Goal: Task Accomplishment & Management: Manage account settings

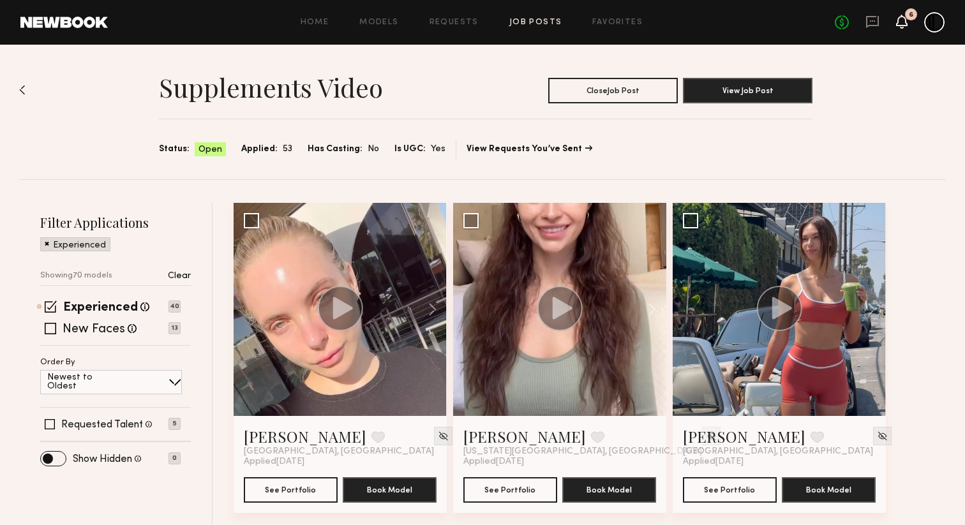
click at [906, 24] on icon at bounding box center [902, 21] width 10 height 9
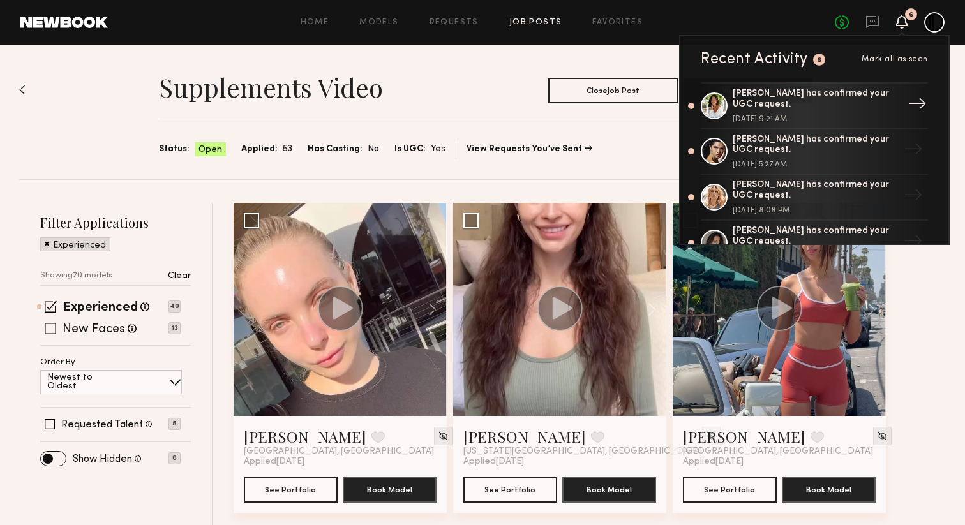
click at [848, 110] on div "[PERSON_NAME] has confirmed your UGC request. [DATE] 9:21 AM" at bounding box center [816, 106] width 166 height 34
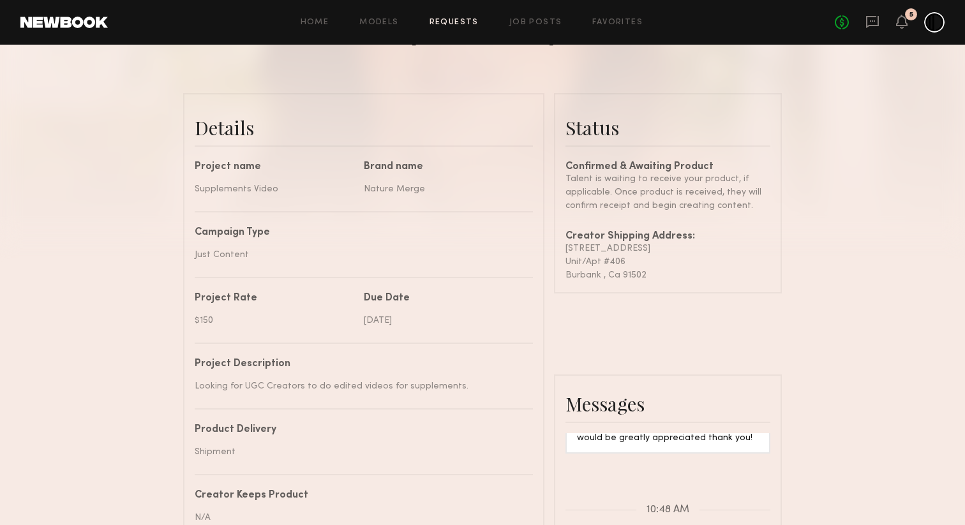
scroll to position [267, 0]
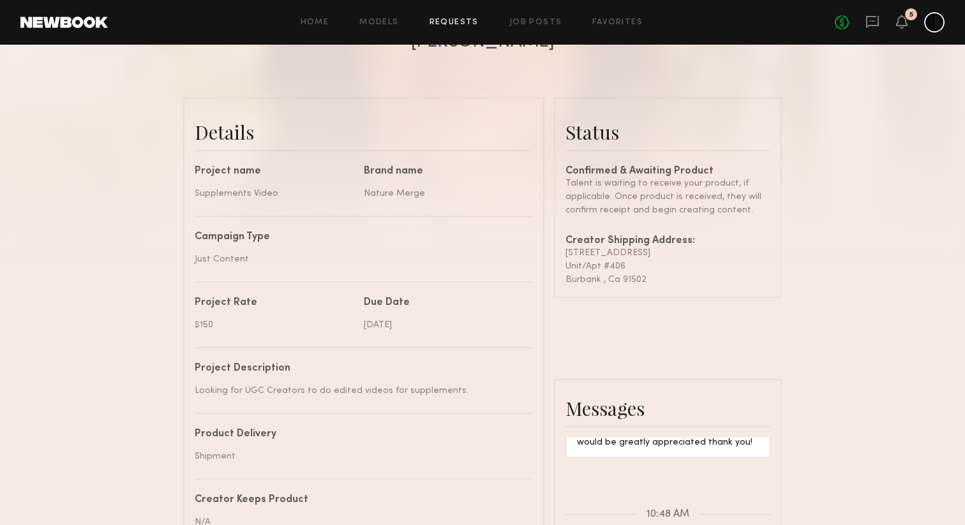
click at [567, 251] on div "[STREET_ADDRESS]" at bounding box center [667, 252] width 205 height 13
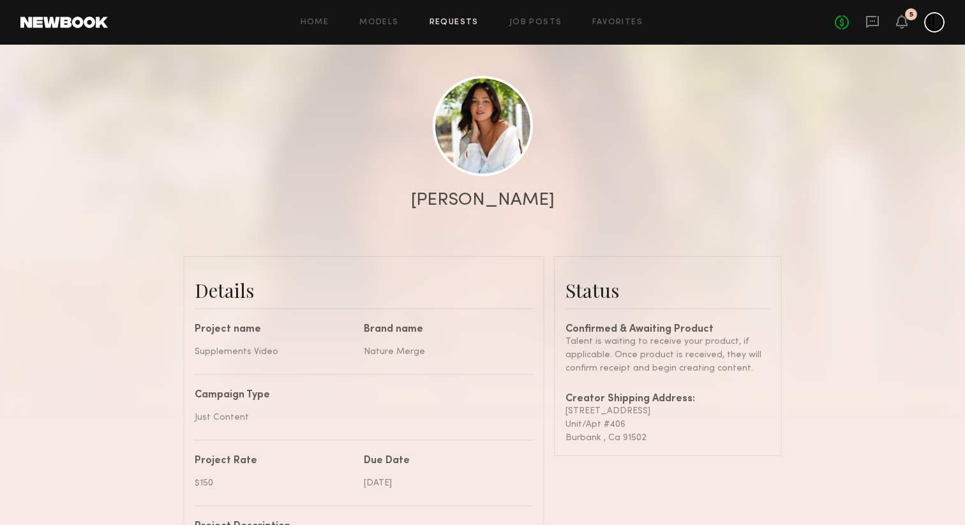
scroll to position [107, 0]
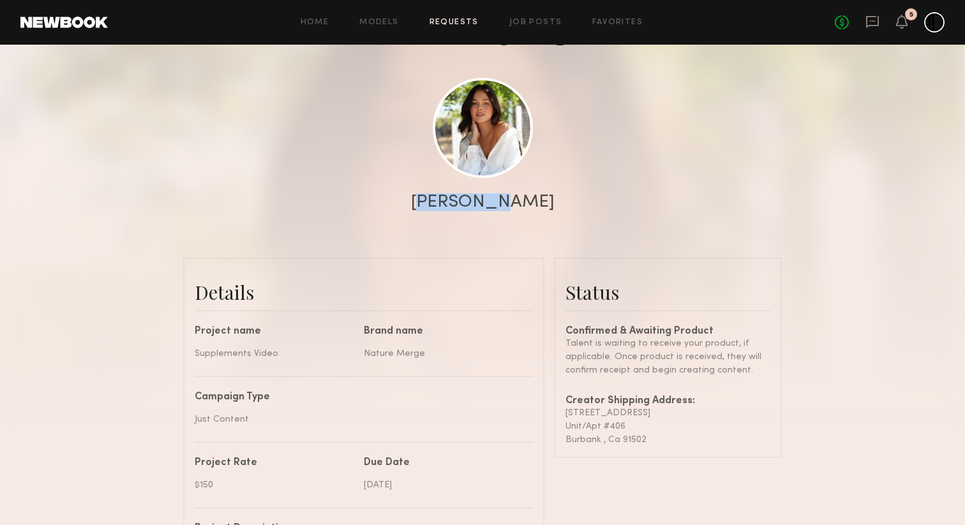
drag, startPoint x: 433, startPoint y: 199, endPoint x: 510, endPoint y: 198, distance: 77.2
click at [510, 198] on div "[PERSON_NAME]" at bounding box center [483, 202] width 144 height 18
copy div "AnnaNoel"
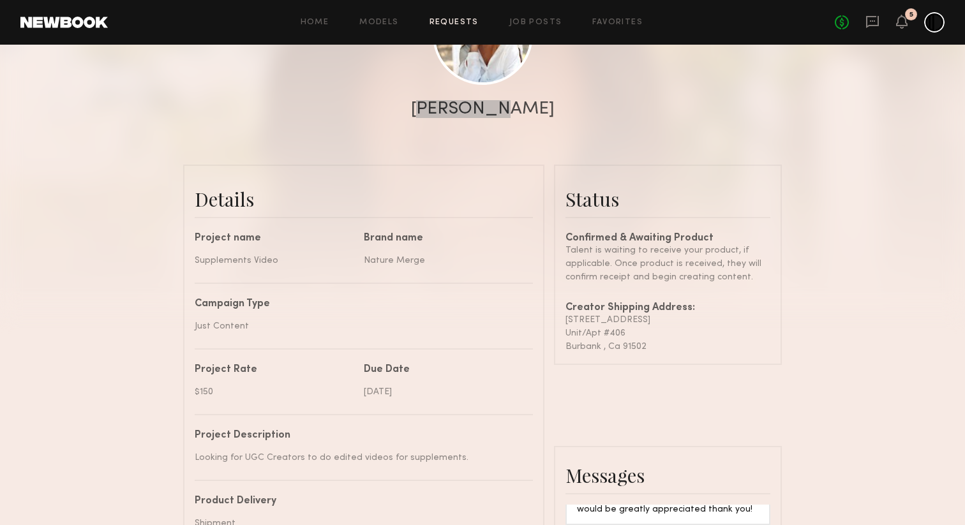
scroll to position [234, 0]
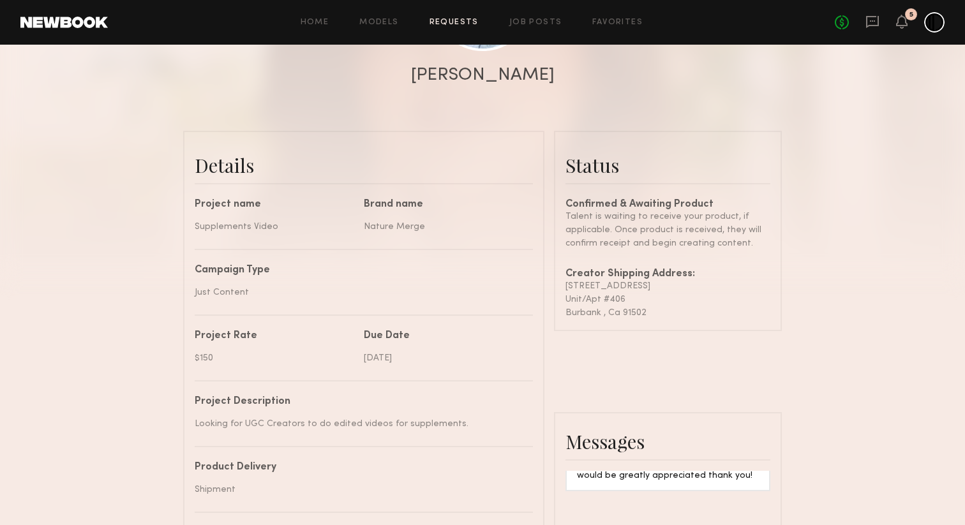
click at [639, 286] on div "[STREET_ADDRESS]" at bounding box center [667, 286] width 205 height 13
drag, startPoint x: 646, startPoint y: 286, endPoint x: 566, endPoint y: 287, distance: 80.4
click at [566, 287] on div "[STREET_ADDRESS]" at bounding box center [667, 286] width 205 height 13
copy div "[STREET_ADDRESS]"
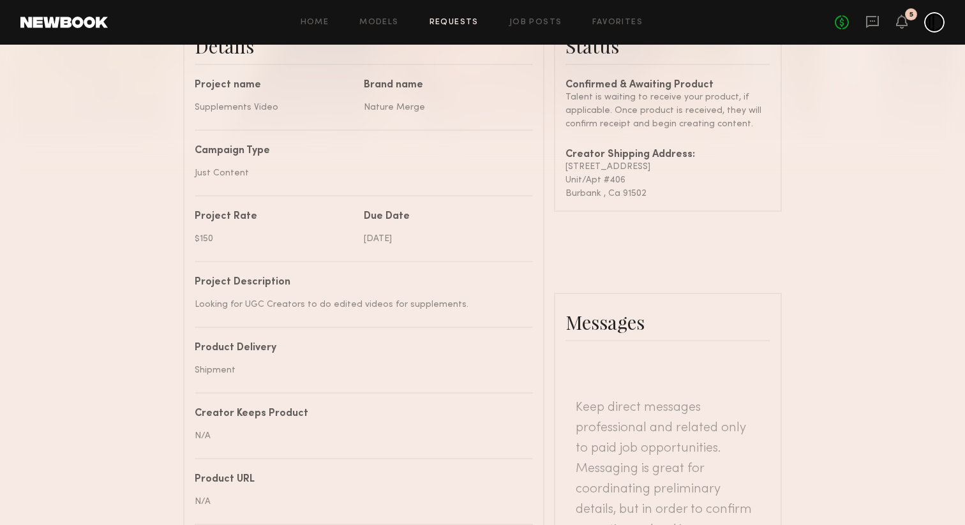
scroll to position [0, 0]
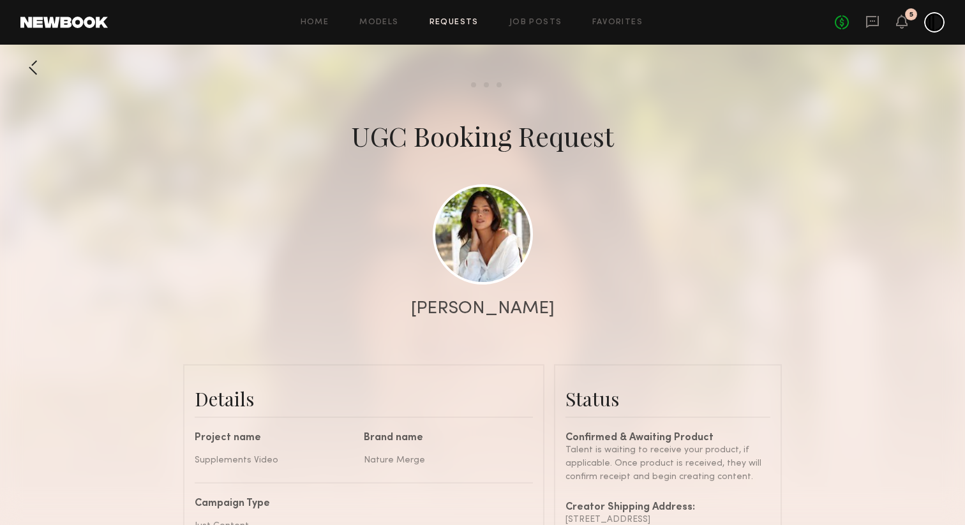
click at [34, 67] on div at bounding box center [33, 68] width 26 height 26
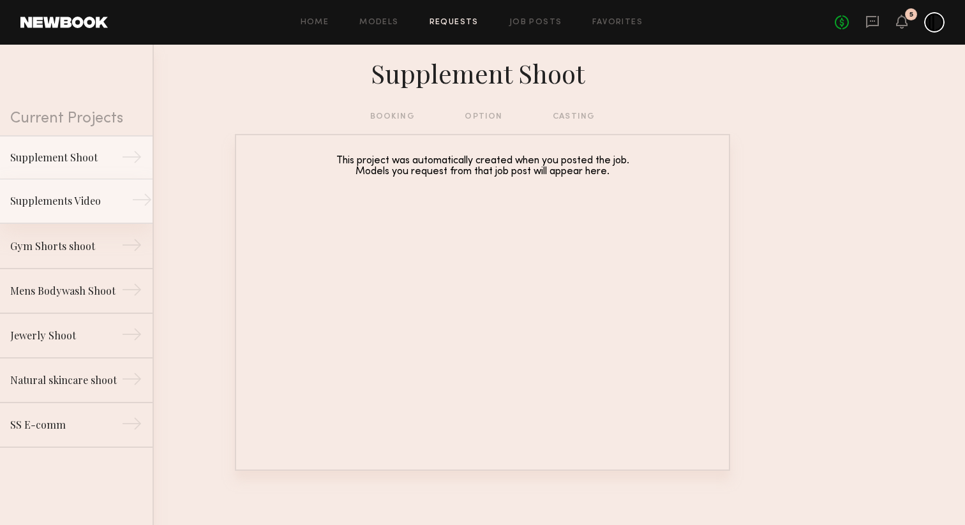
click at [75, 205] on div "Supplements Video" at bounding box center [65, 200] width 111 height 15
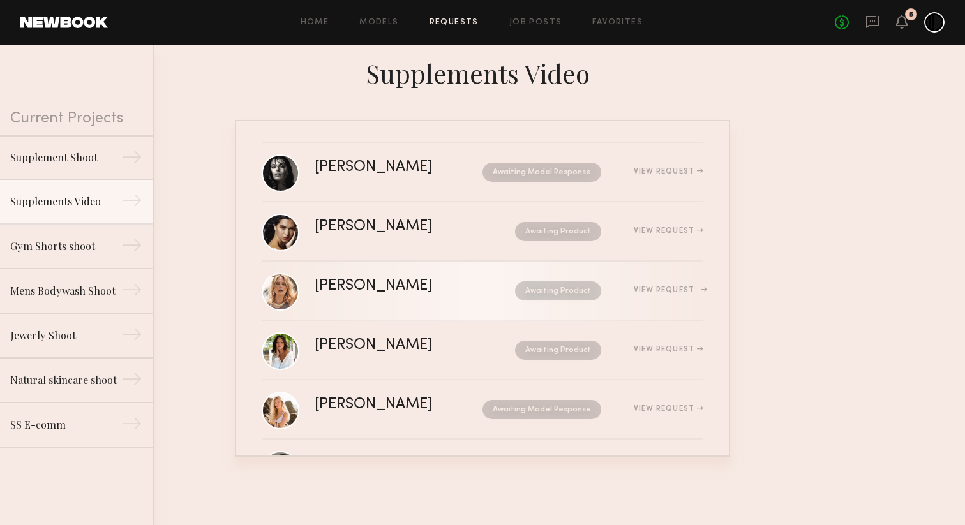
click at [447, 299] on div "[PERSON_NAME] Awaiting Product View Request" at bounding box center [509, 291] width 389 height 24
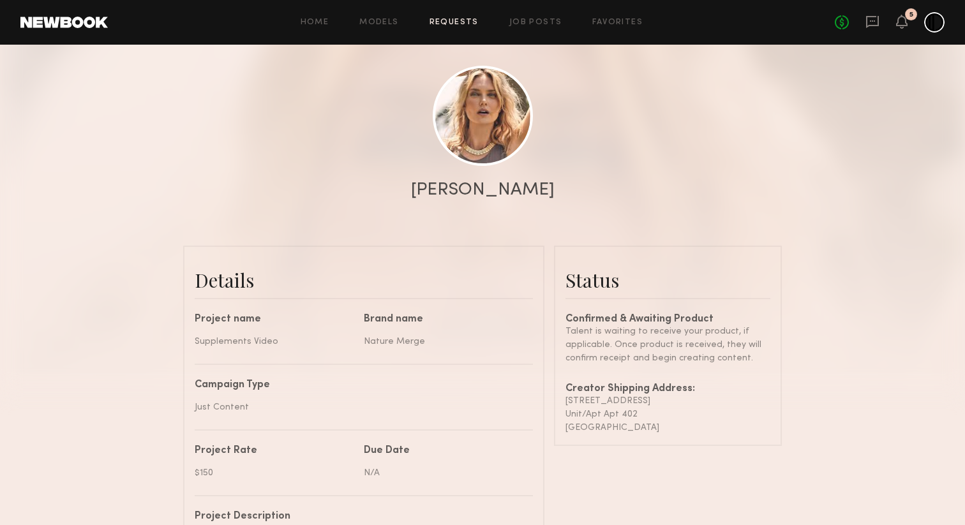
scroll to position [116, 0]
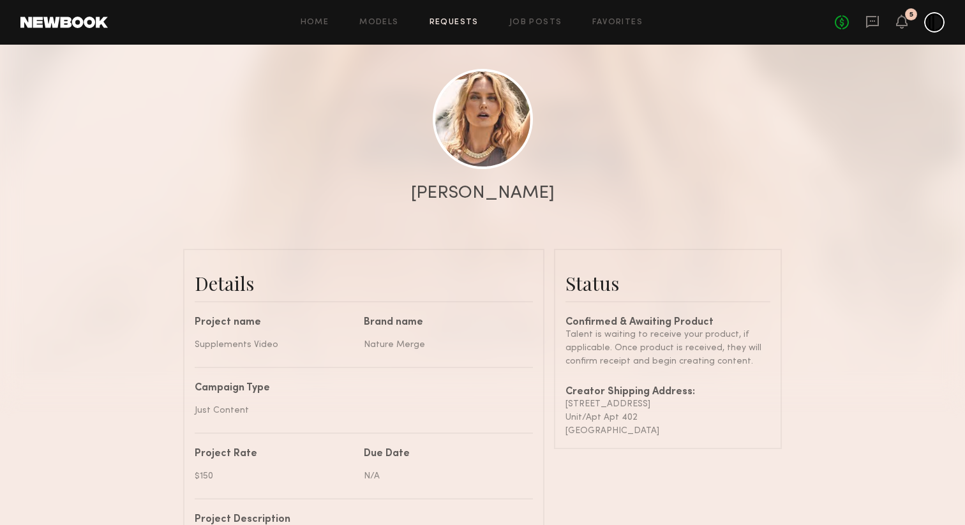
click at [424, 190] on div "[PERSON_NAME]" at bounding box center [483, 193] width 144 height 18
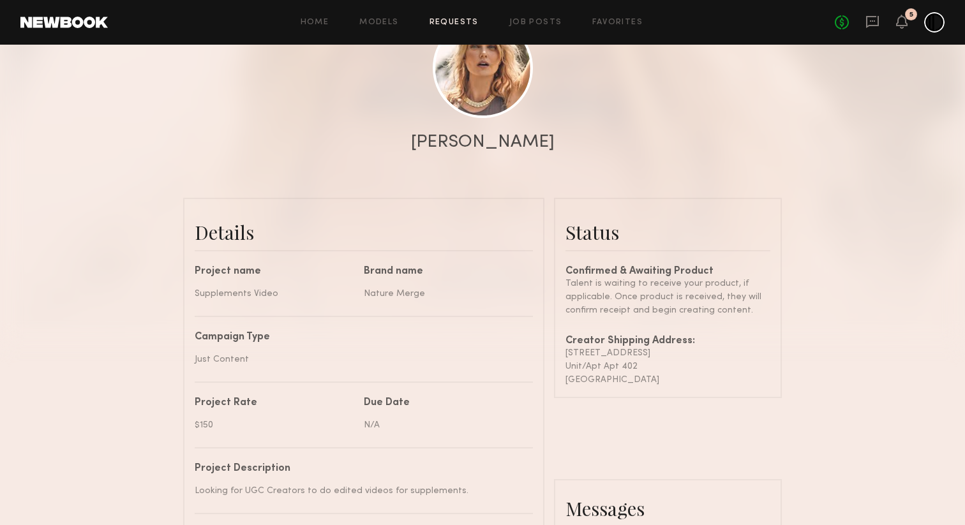
scroll to position [168, 0]
drag, startPoint x: 566, startPoint y: 348, endPoint x: 644, endPoint y: 357, distance: 78.3
click at [644, 357] on div "[STREET_ADDRESS]" at bounding box center [667, 351] width 205 height 13
copy div "[STREET_ADDRESS]"
drag, startPoint x: 424, startPoint y: 140, endPoint x: 512, endPoint y: 137, distance: 88.7
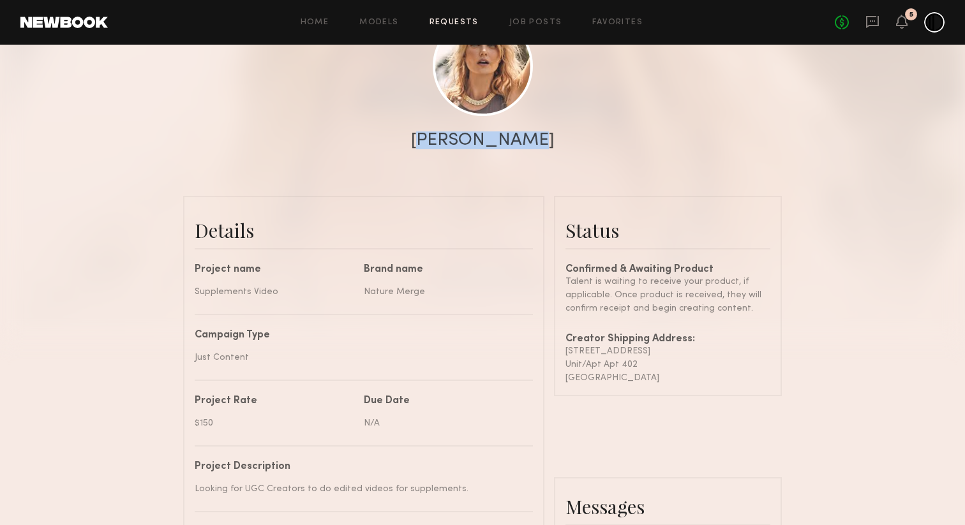
click at [513, 137] on div "[PERSON_NAME]" at bounding box center [483, 140] width 144 height 18
copy div "[PERSON_NAME]"
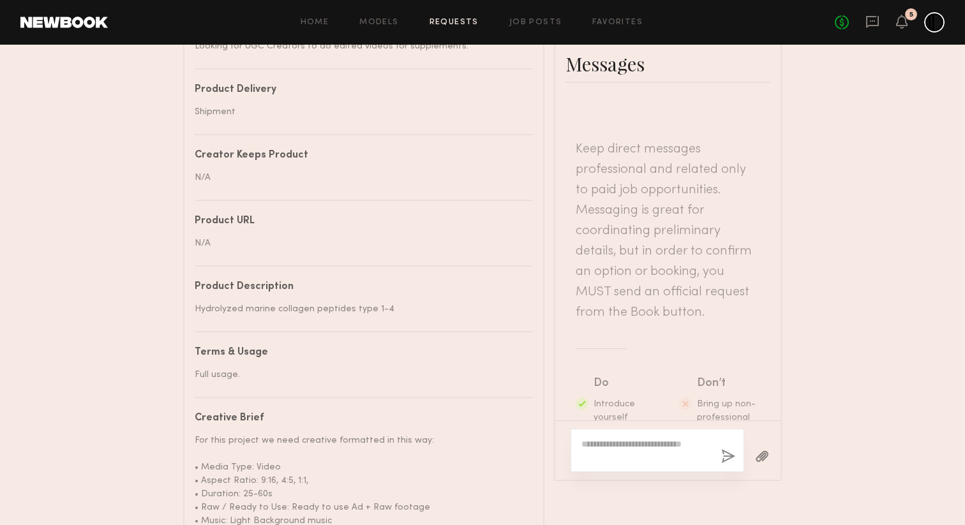
scroll to position [236, 0]
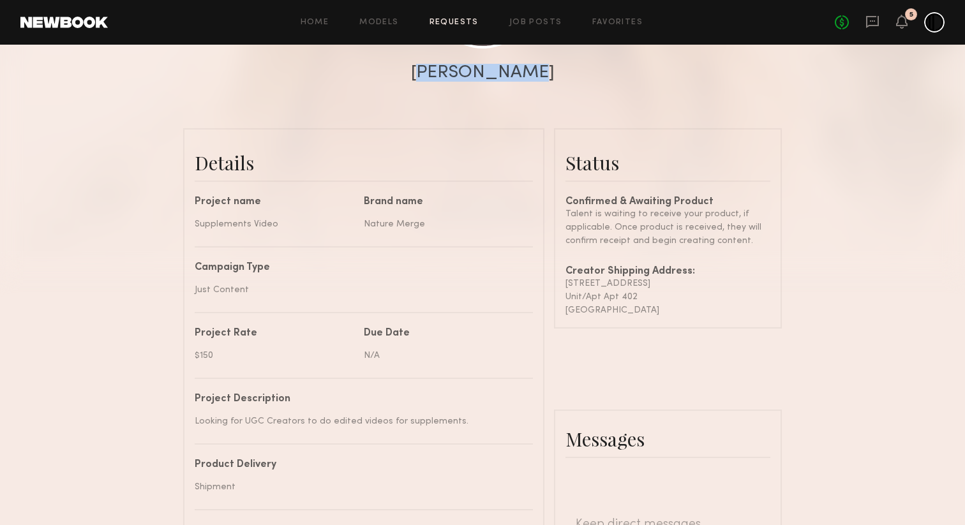
drag, startPoint x: 565, startPoint y: 282, endPoint x: 650, endPoint y: 284, distance: 84.9
click at [650, 283] on div "[STREET_ADDRESS]" at bounding box center [667, 283] width 205 height 13
copy div "[STREET_ADDRESS]"
click at [575, 280] on div "[STREET_ADDRESS]" at bounding box center [667, 283] width 205 height 13
drag, startPoint x: 568, startPoint y: 280, endPoint x: 635, endPoint y: 274, distance: 67.3
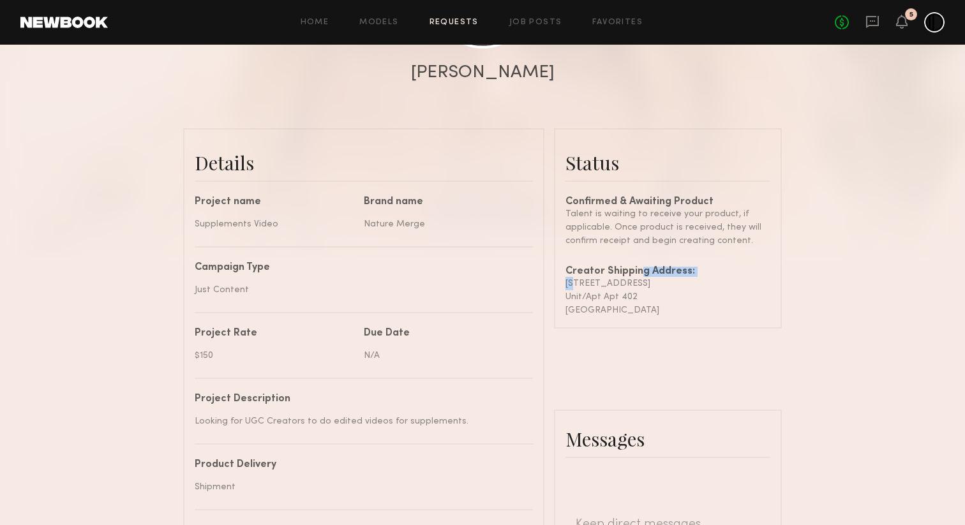
click at [635, 274] on div "Confirmed & Awaiting Product Talent is waiting to receive your product, if appl…" at bounding box center [667, 257] width 205 height 120
click at [639, 281] on div "[STREET_ADDRESS]" at bounding box center [667, 283] width 205 height 13
drag, startPoint x: 639, startPoint y: 281, endPoint x: 560, endPoint y: 281, distance: 79.1
click at [559, 281] on common-border "Status Confirmed & Awaiting Product Talent is waiting to receive your product, …" at bounding box center [668, 228] width 228 height 200
copy div "[STREET_ADDRESS]"
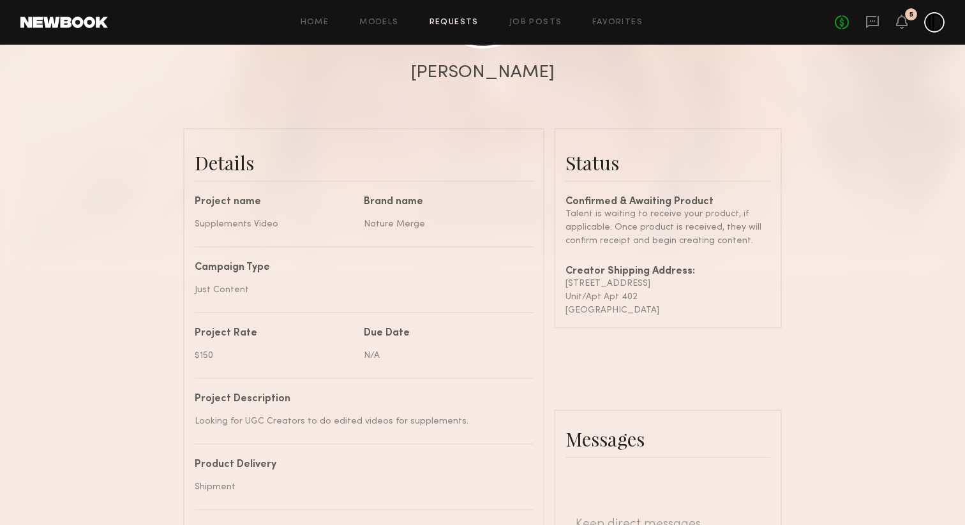
scroll to position [0, 0]
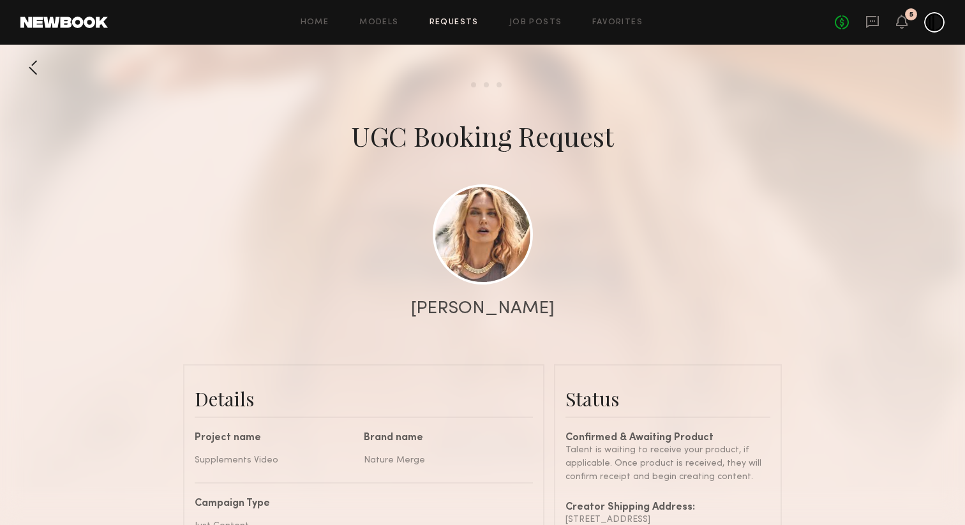
click at [27, 69] on div at bounding box center [33, 68] width 26 height 26
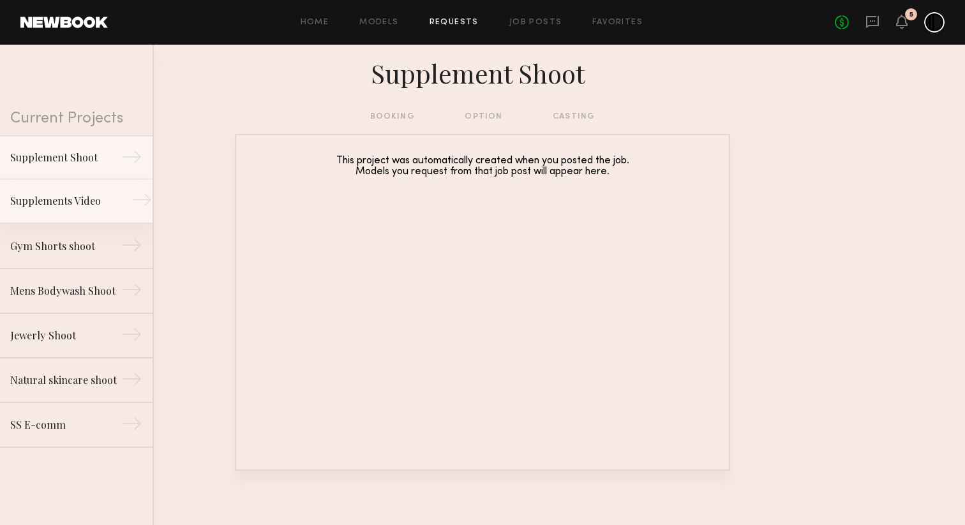
click at [91, 218] on link "Supplements Video →" at bounding box center [76, 201] width 153 height 45
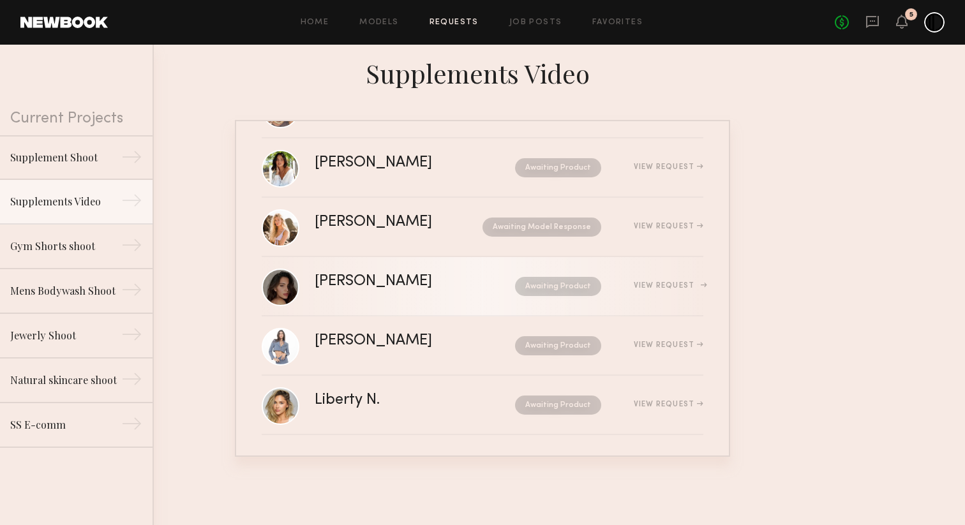
scroll to position [182, 0]
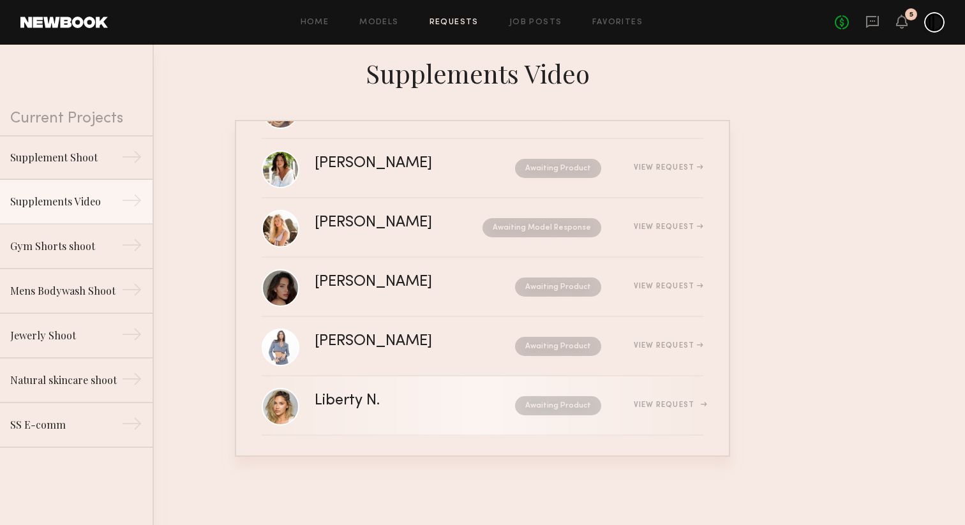
click at [325, 399] on div "Liberty N." at bounding box center [381, 401] width 133 height 15
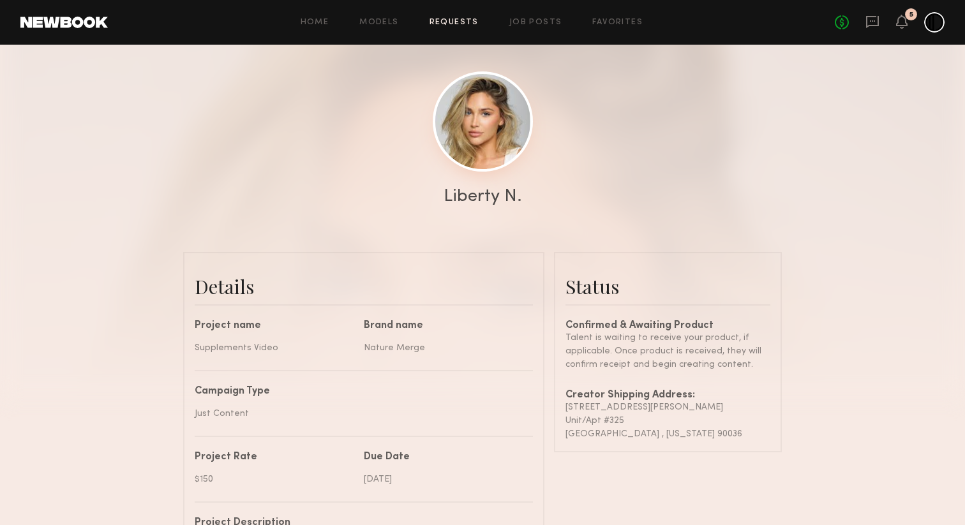
scroll to position [133, 0]
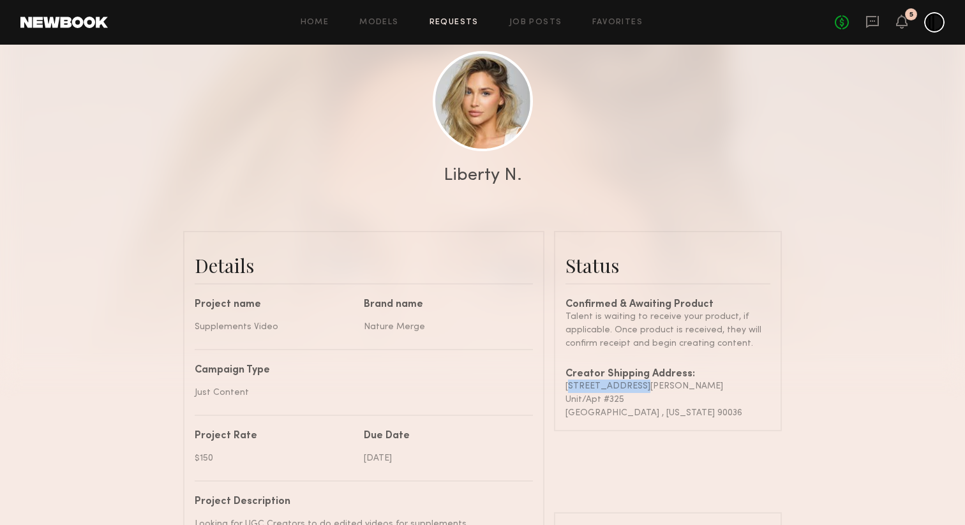
drag, startPoint x: 563, startPoint y: 384, endPoint x: 636, endPoint y: 387, distance: 73.5
click at [636, 387] on common-border "Status Confirmed & Awaiting Product Talent is waiting to receive your product, …" at bounding box center [668, 331] width 228 height 200
copy div "[STREET_ADDRESS][PERSON_NAME]"
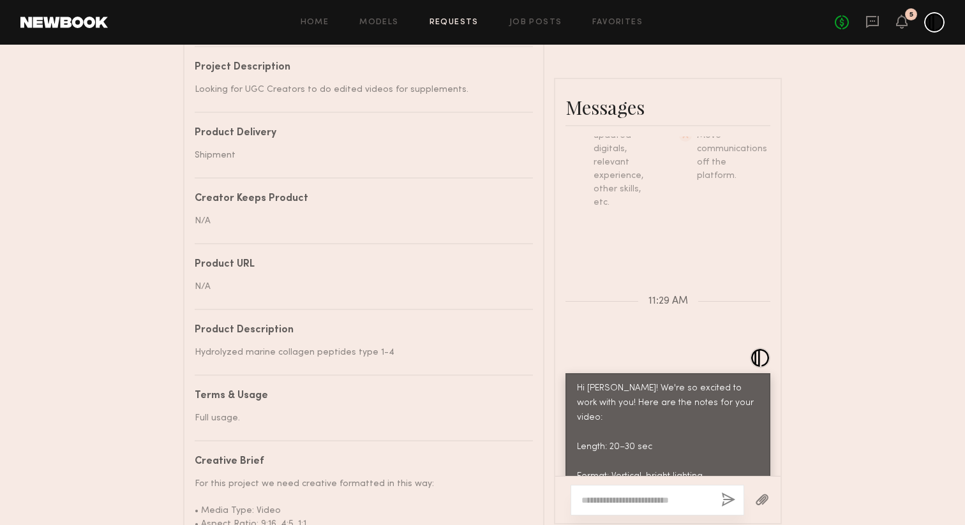
scroll to position [0, 0]
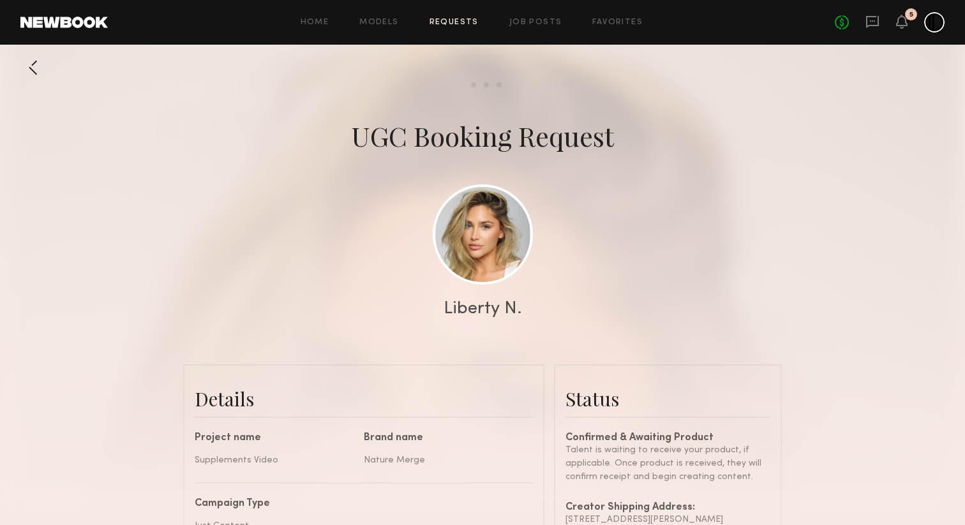
click at [36, 66] on div at bounding box center [33, 68] width 26 height 26
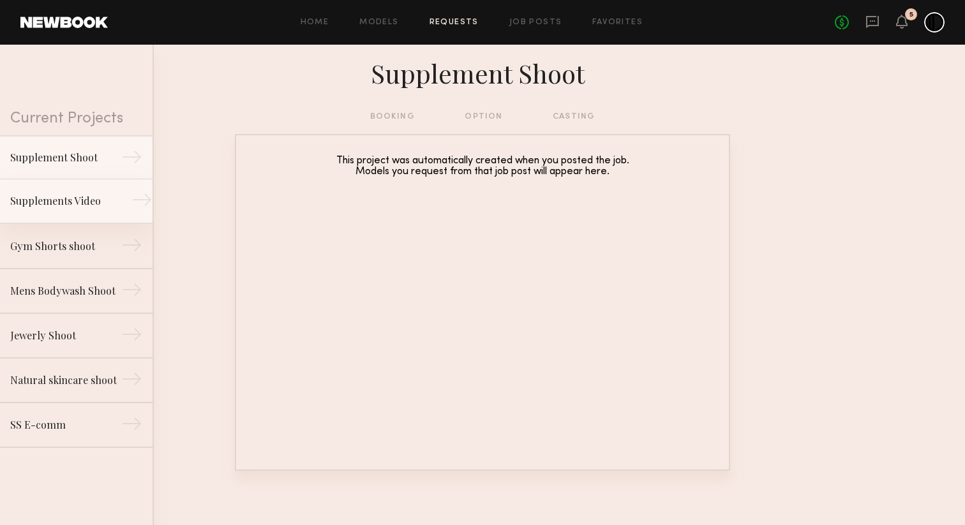
click at [82, 206] on div "Supplements Video" at bounding box center [65, 200] width 111 height 15
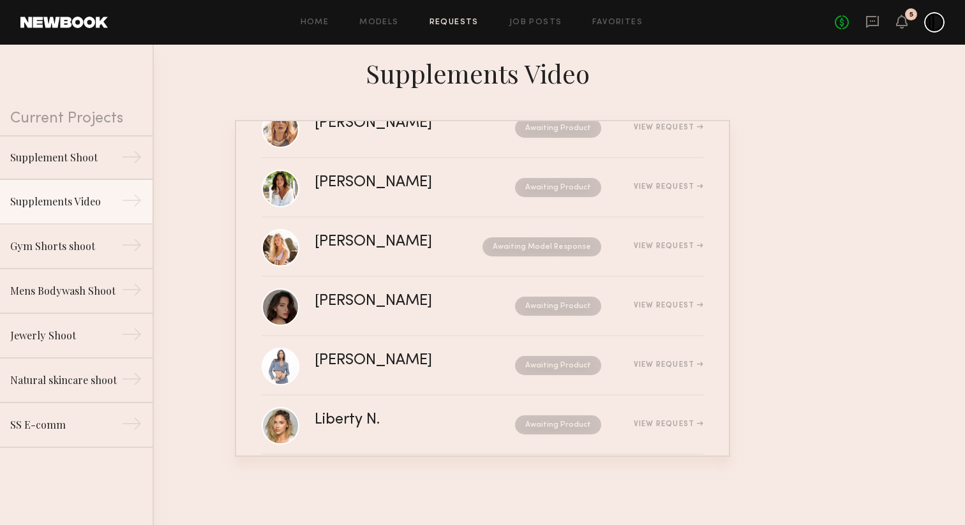
scroll to position [163, 0]
click at [408, 309] on div "[PERSON_NAME] Awaiting Product View Request" at bounding box center [509, 306] width 389 height 24
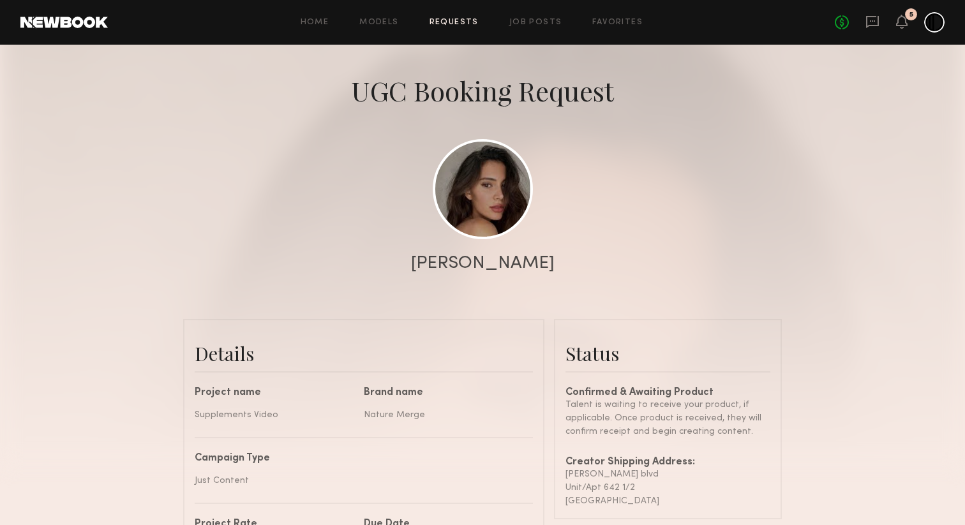
scroll to position [20, 0]
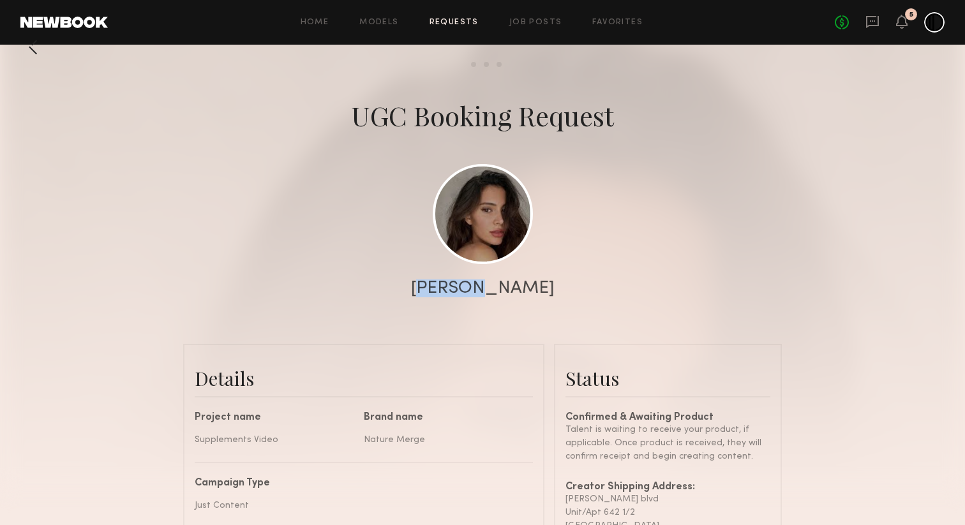
drag, startPoint x: 451, startPoint y: 288, endPoint x: 504, endPoint y: 288, distance: 52.3
click at [504, 288] on div "[PERSON_NAME]" at bounding box center [483, 289] width 144 height 18
copy div "Briane"
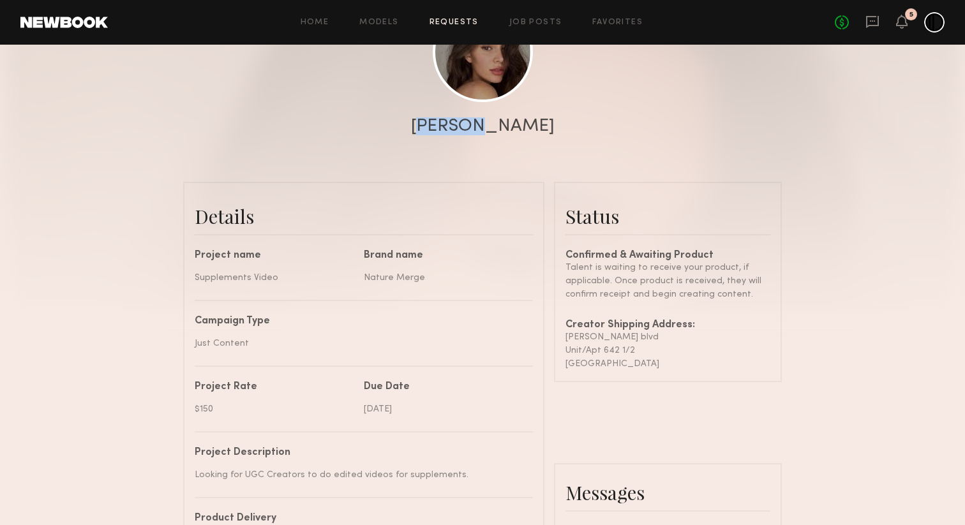
scroll to position [191, 0]
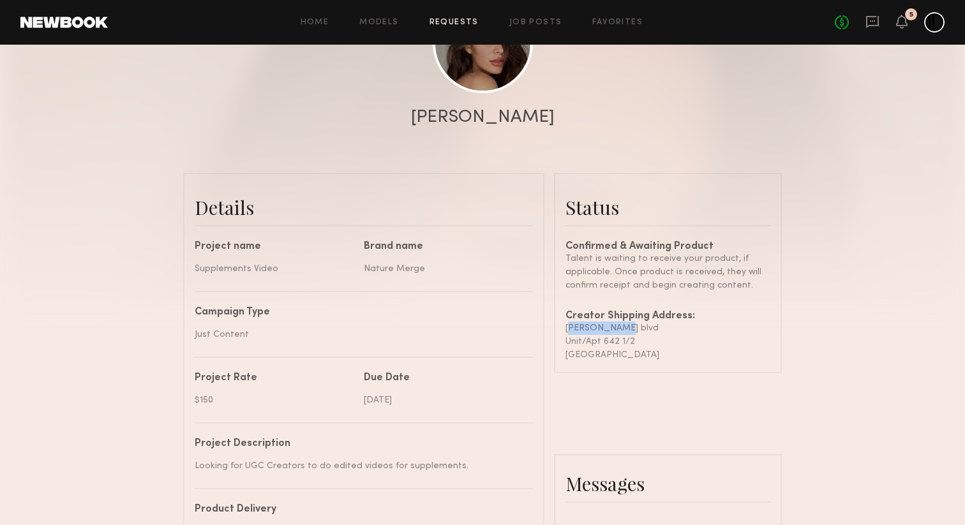
drag, startPoint x: 567, startPoint y: 327, endPoint x: 616, endPoint y: 327, distance: 49.1
click at [616, 327] on div "[PERSON_NAME] blvd" at bounding box center [667, 328] width 205 height 13
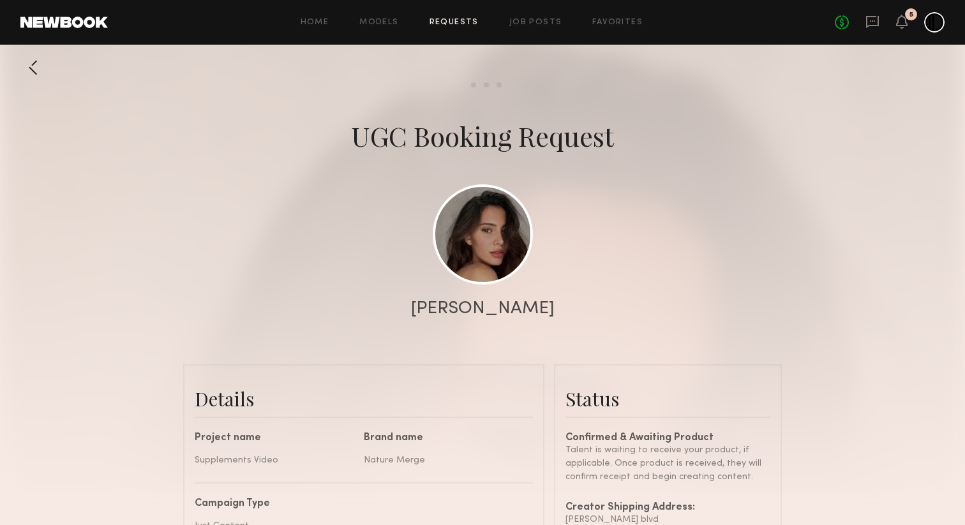
click at [40, 73] on div at bounding box center [33, 68] width 26 height 26
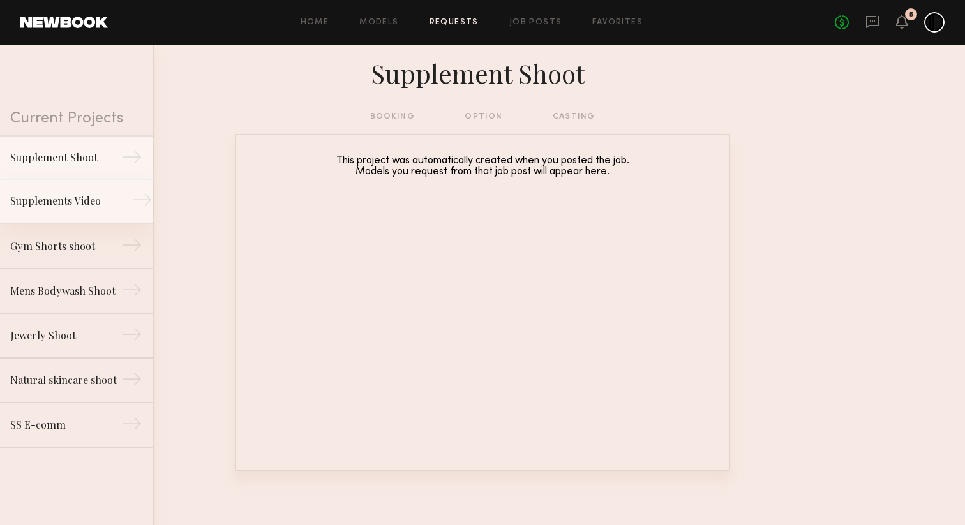
click at [60, 201] on div "Supplements Video" at bounding box center [65, 200] width 111 height 15
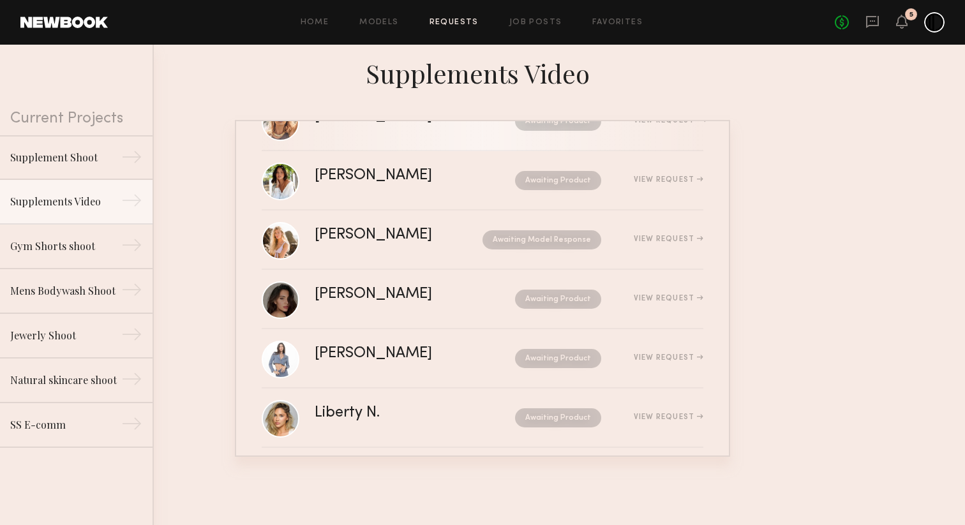
scroll to position [183, 0]
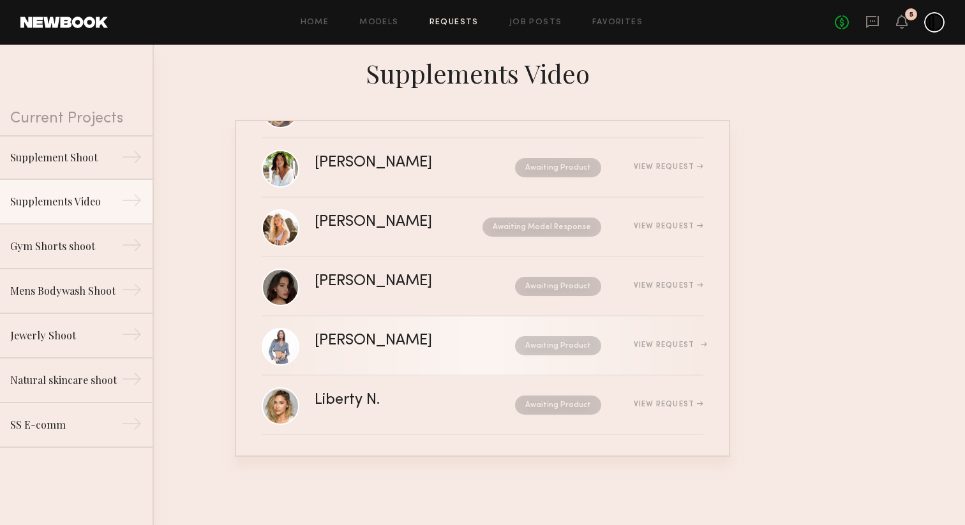
click at [433, 349] on div "[PERSON_NAME] Awaiting Product View Request" at bounding box center [509, 346] width 389 height 24
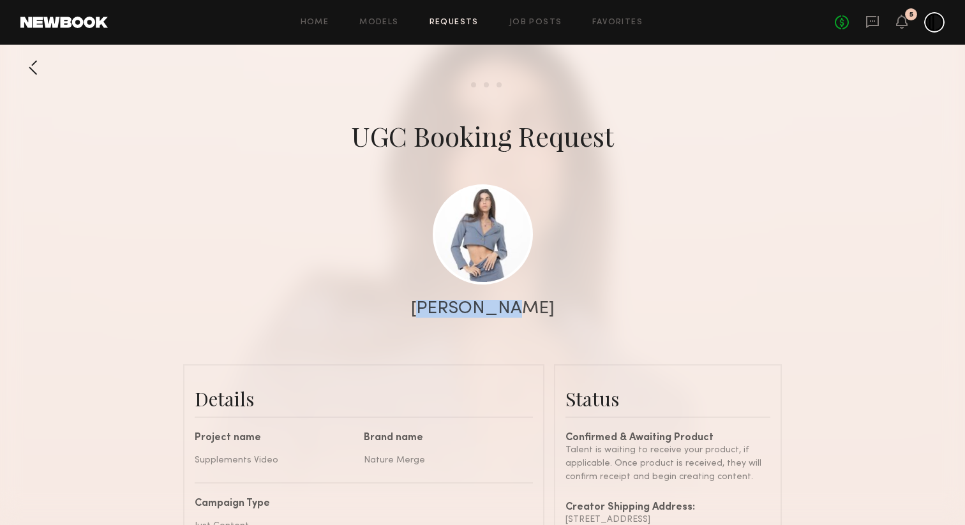
drag, startPoint x: 428, startPoint y: 306, endPoint x: 519, endPoint y: 306, distance: 91.3
click at [519, 306] on div "[PERSON_NAME]" at bounding box center [483, 309] width 144 height 18
copy div "Domenique"
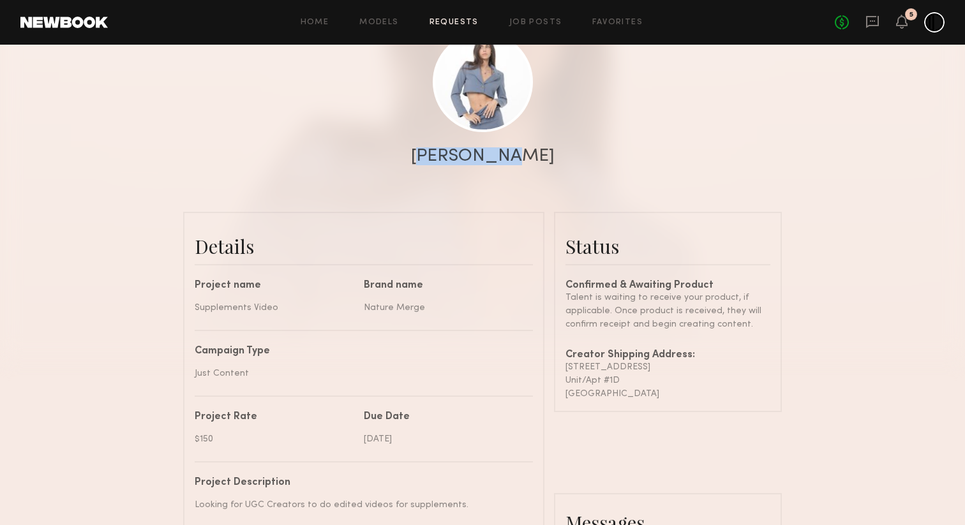
scroll to position [155, 0]
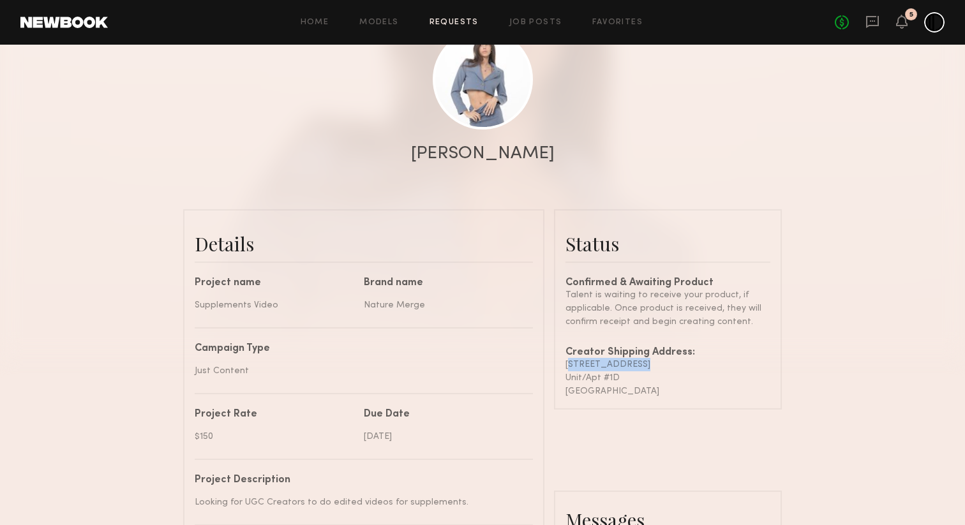
drag, startPoint x: 566, startPoint y: 362, endPoint x: 638, endPoint y: 363, distance: 71.5
click at [638, 363] on div "[STREET_ADDRESS]" at bounding box center [667, 364] width 205 height 13
copy div "[STREET_ADDRESS]"
